Goal: Find specific page/section: Find specific page/section

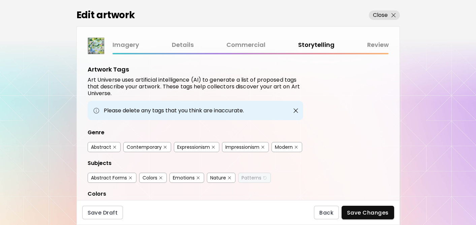
scroll to position [10, 0]
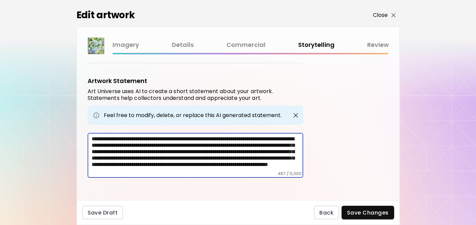
click at [382, 13] on p "Close" at bounding box center [380, 15] width 15 height 8
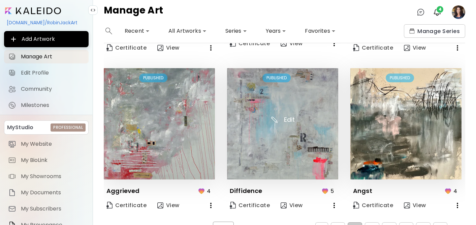
scroll to position [475, 0]
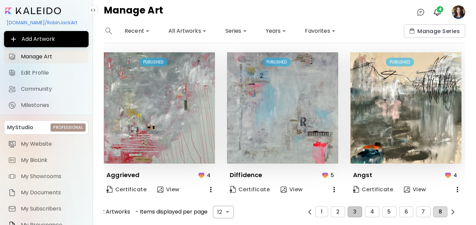
click at [442, 210] on button "8" at bounding box center [440, 211] width 14 height 11
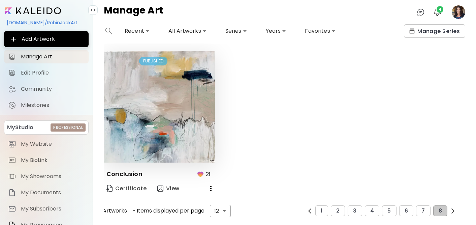
scroll to position [0, 0]
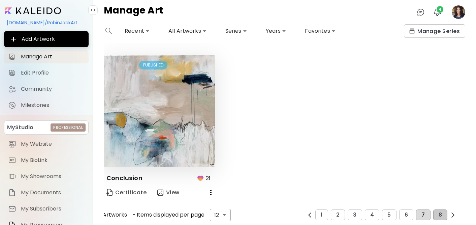
click at [420, 213] on button "7" at bounding box center [423, 214] width 14 height 11
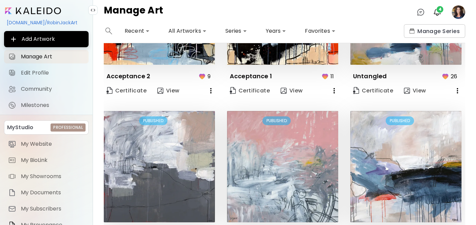
scroll to position [475, 0]
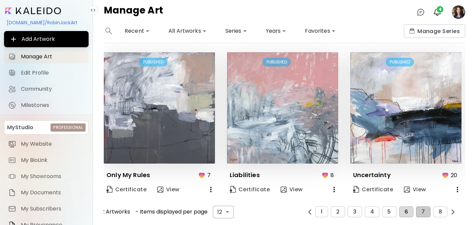
click at [407, 210] on span "6" at bounding box center [405, 211] width 3 height 6
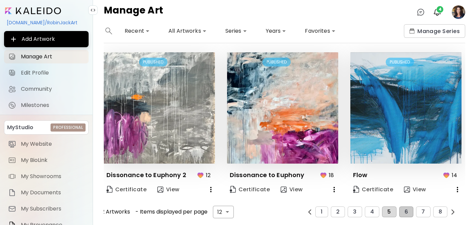
click at [388, 211] on span "5" at bounding box center [388, 211] width 3 height 6
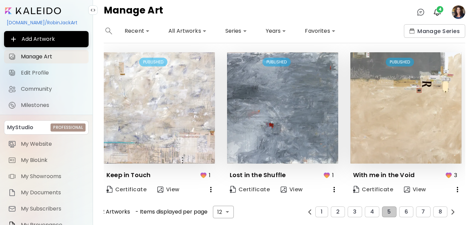
click at [377, 216] on div "12 Artworks - Items displayed per page 12 ** ​ 1 2 3 4 5 6 7 8" at bounding box center [278, 211] width 357 height 12
click at [370, 209] on button "4" at bounding box center [372, 211] width 14 height 11
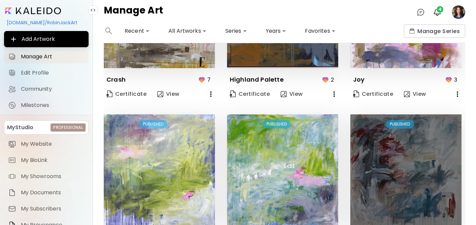
scroll to position [100, 0]
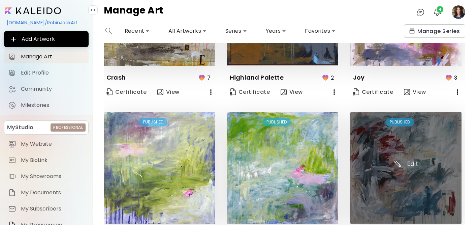
click at [383, 161] on img at bounding box center [405, 167] width 111 height 111
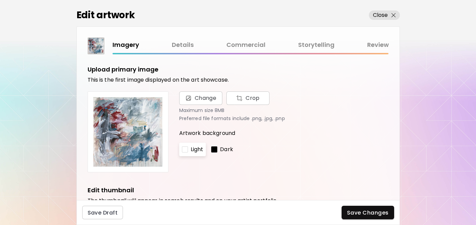
scroll to position [27, 0]
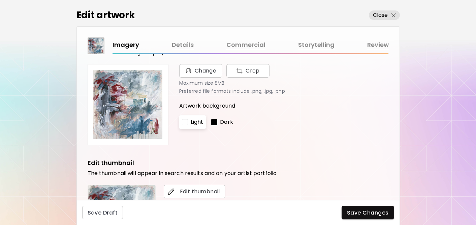
click at [310, 43] on link "Storytelling" at bounding box center [316, 45] width 36 height 10
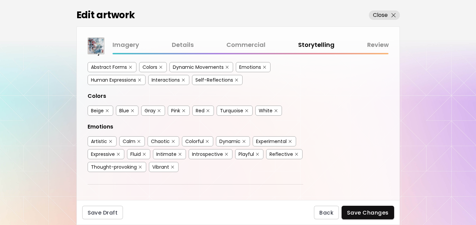
scroll to position [216, 0]
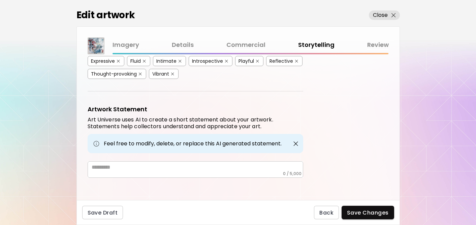
click at [243, 44] on link "Commercial" at bounding box center [245, 45] width 39 height 10
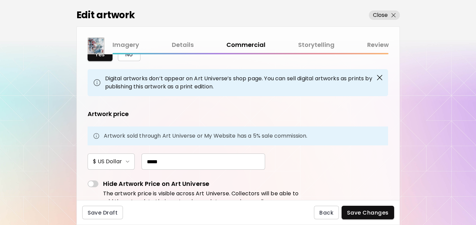
scroll to position [35, 0]
